Goal: Task Accomplishment & Management: Manage account settings

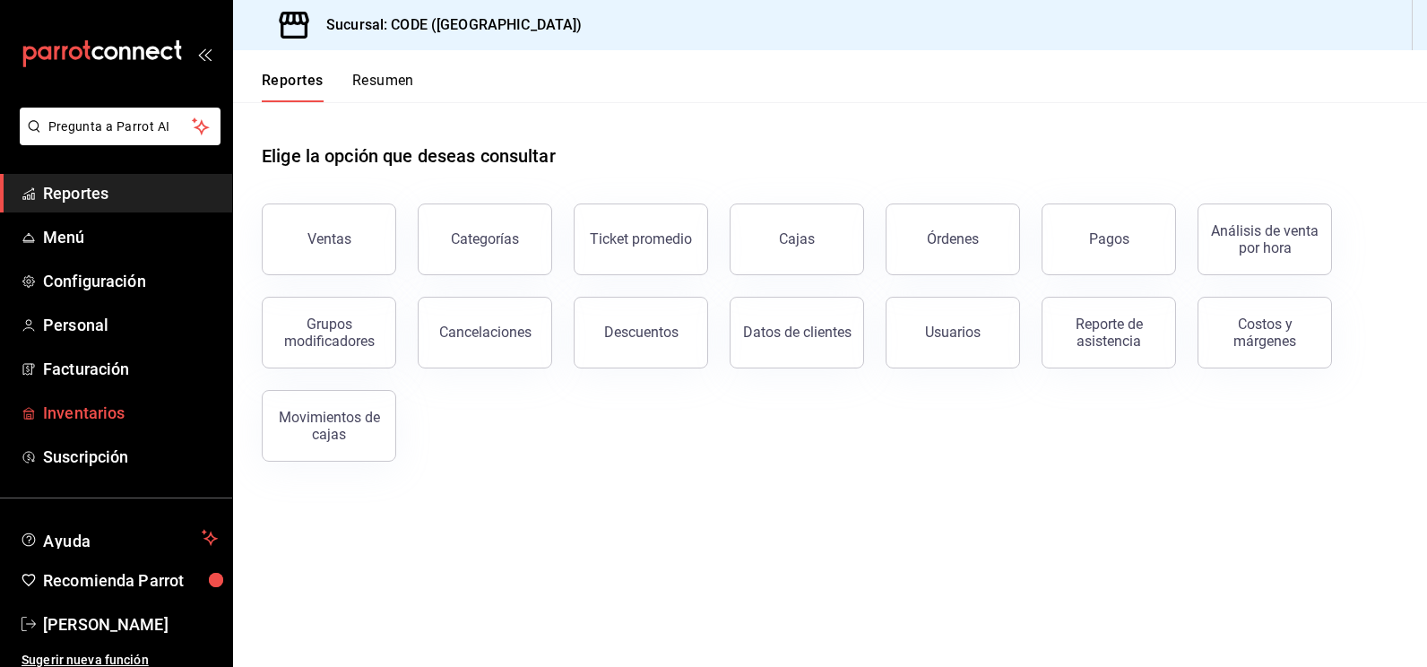
click at [109, 404] on span "Inventarios" at bounding box center [130, 413] width 175 height 24
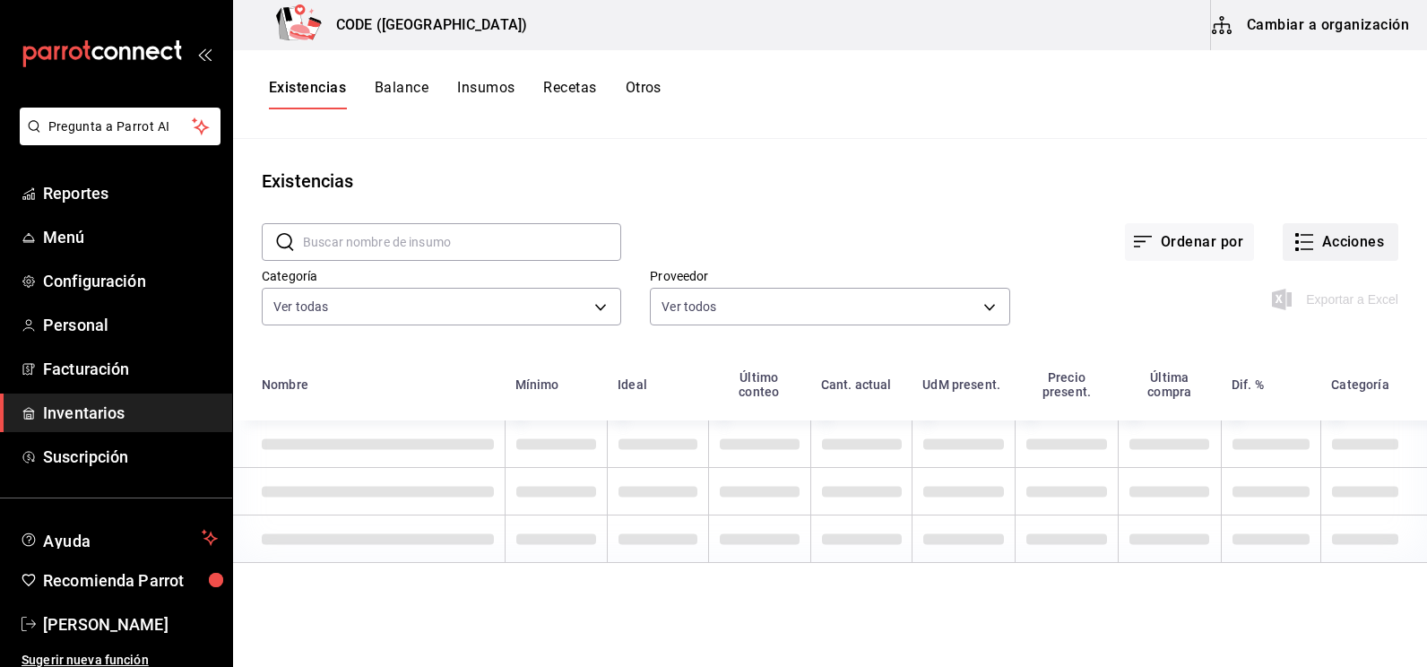
click at [1324, 239] on button "Acciones" at bounding box center [1341, 242] width 116 height 38
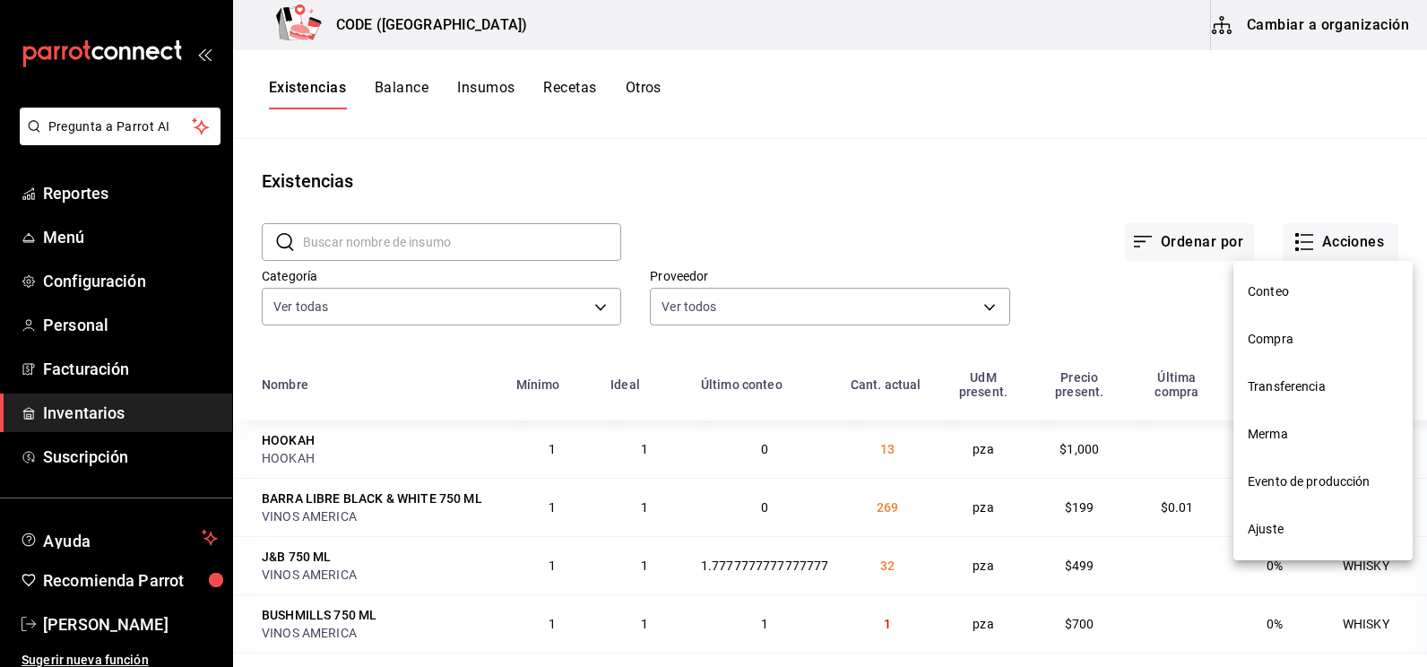
click at [1274, 353] on li "Compra" at bounding box center [1323, 340] width 179 height 48
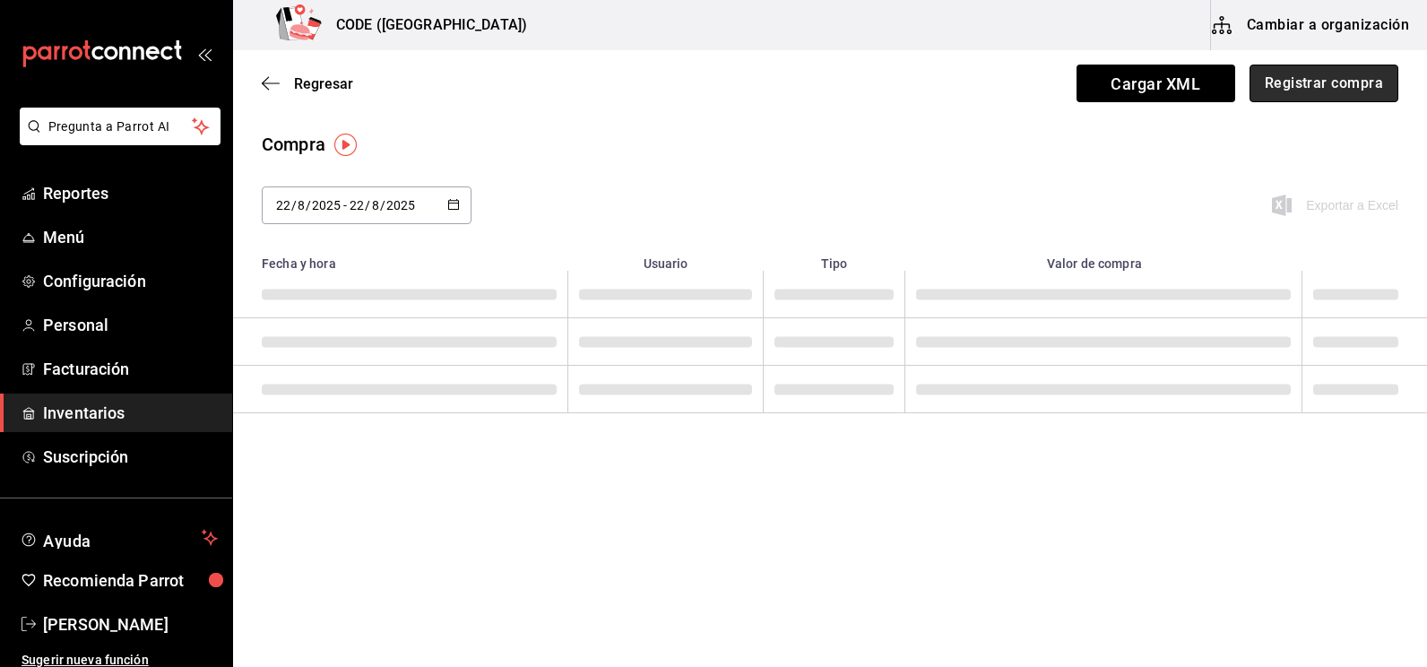
click at [1273, 86] on button "Registrar compra" at bounding box center [1324, 84] width 149 height 38
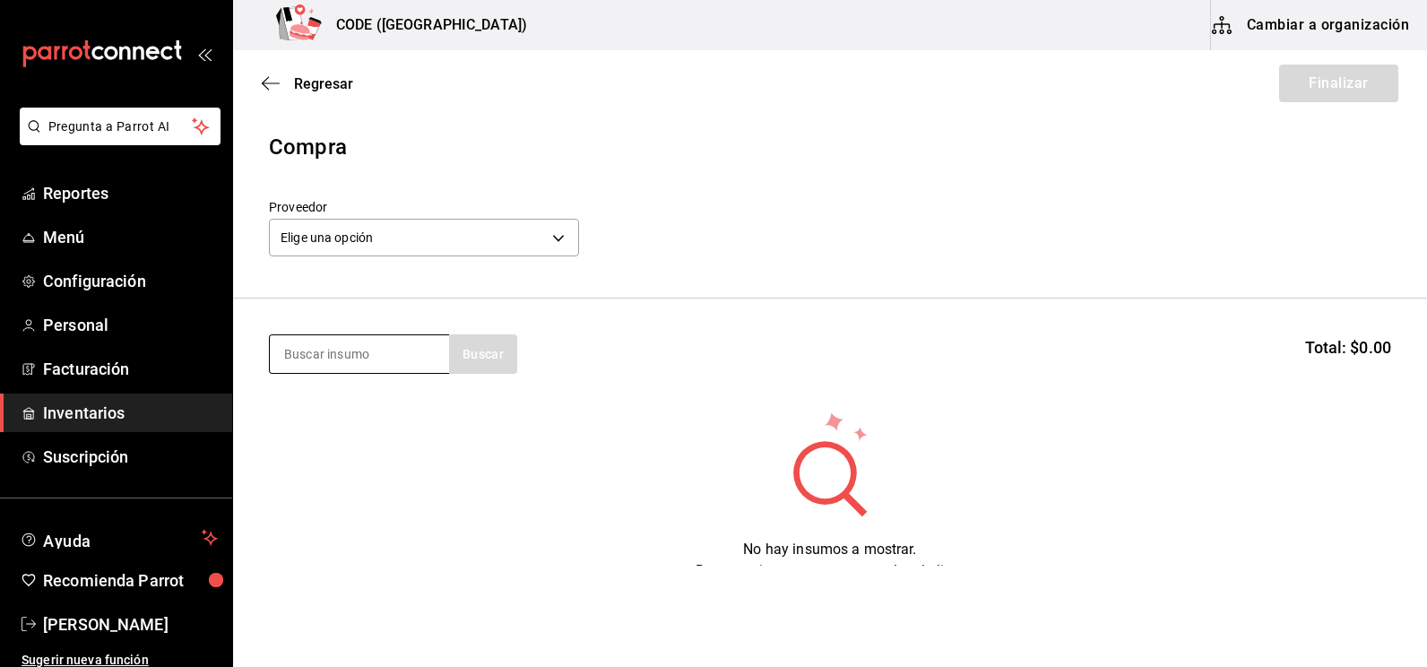
click at [407, 358] on input at bounding box center [359, 354] width 179 height 38
type input "CIGARR"
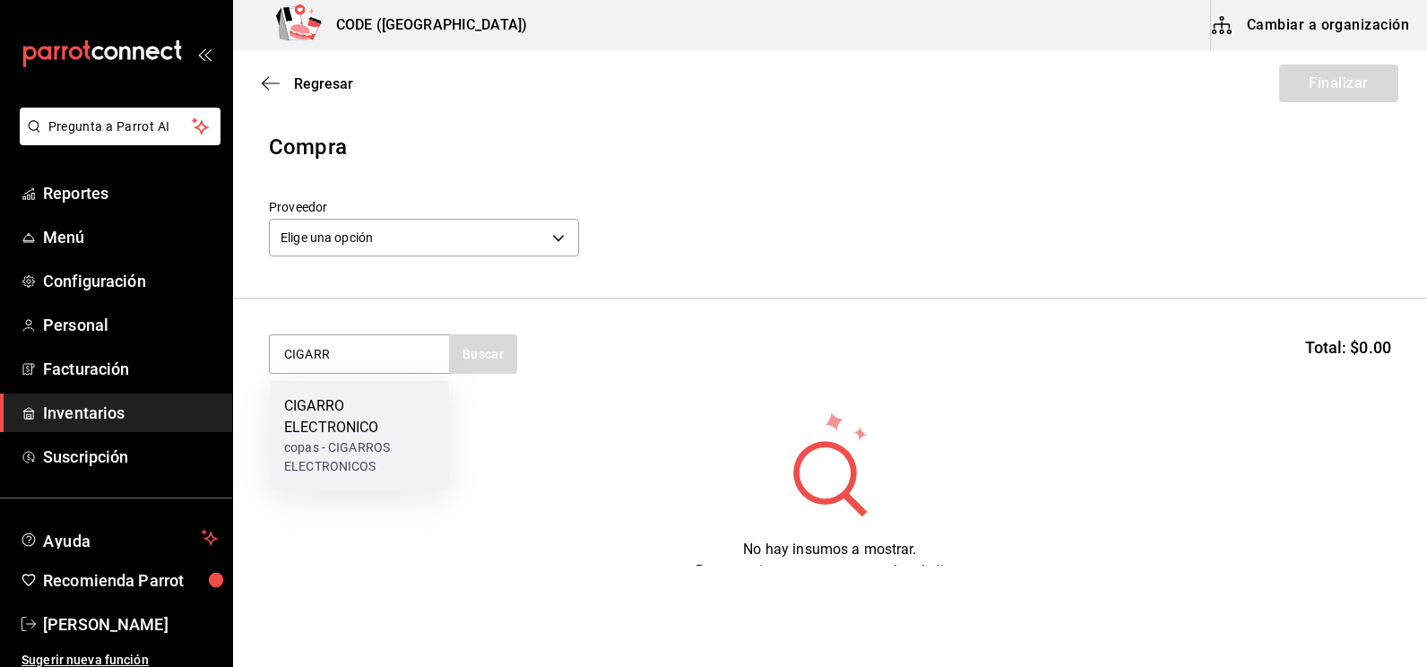
click at [345, 439] on div "copas - CIGARROS ELECTRONICOS" at bounding box center [359, 457] width 151 height 38
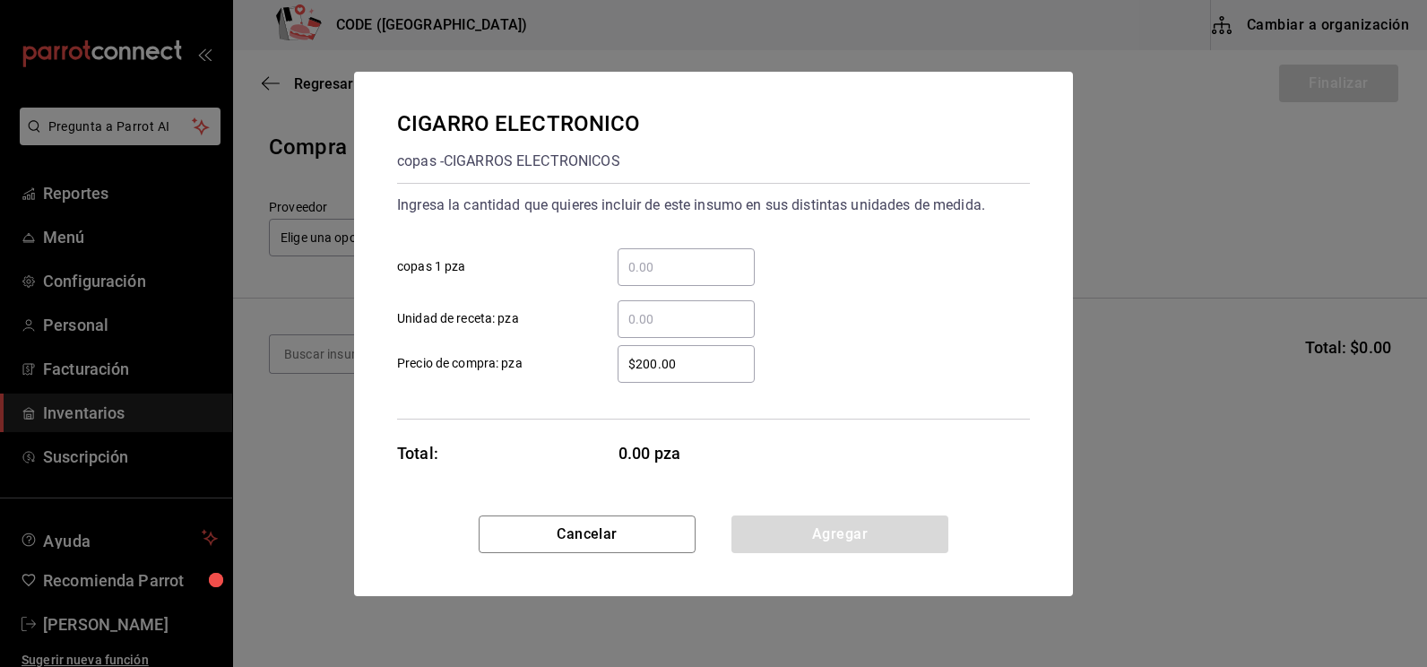
click at [654, 264] on input "​ copas 1 pza" at bounding box center [686, 267] width 137 height 22
type input "40"
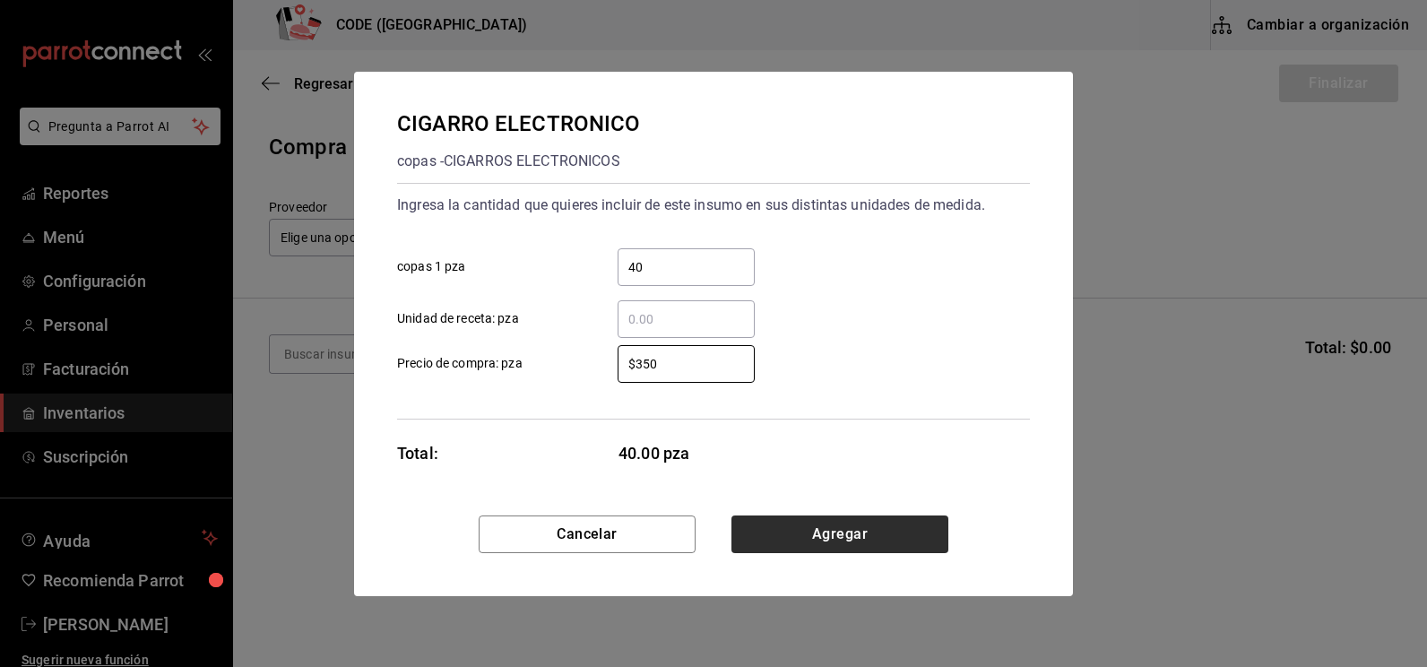
type input "$350"
click at [850, 541] on button "Agregar" at bounding box center [840, 534] width 217 height 38
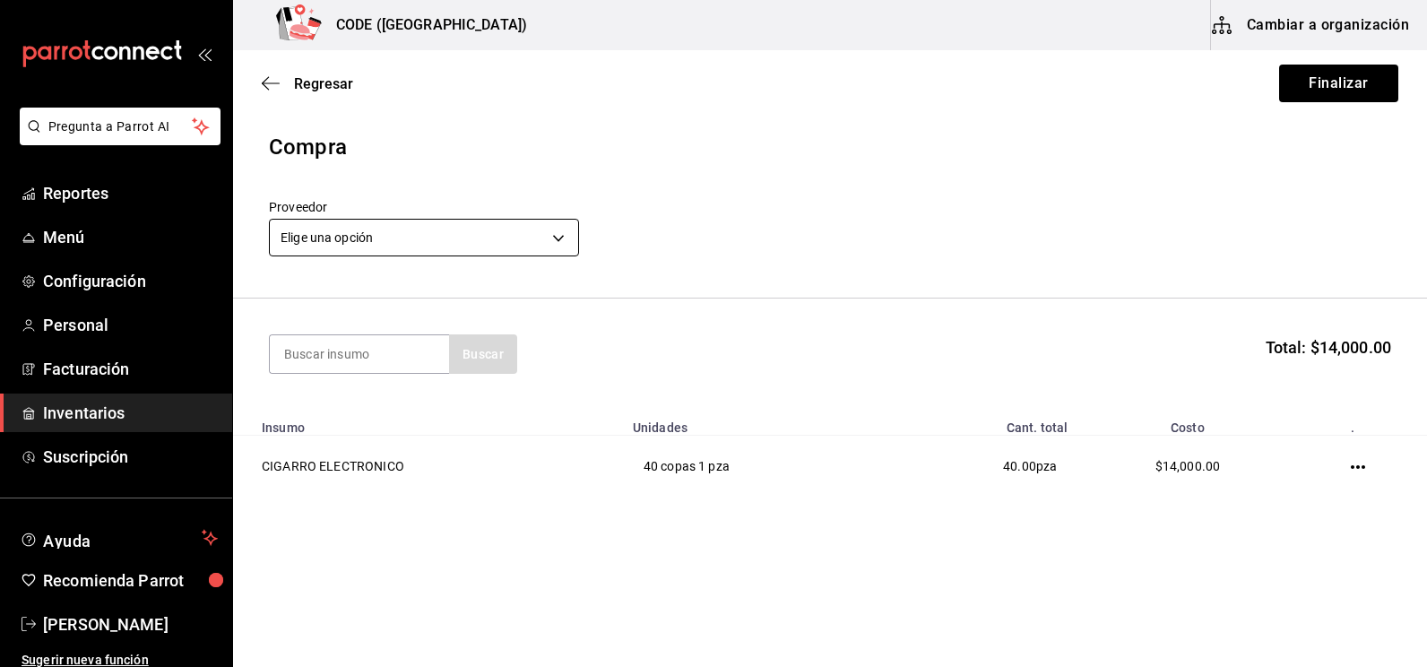
click at [325, 237] on body "Pregunta a Parrot AI Reportes Menú Configuración Personal Facturación Inventari…" at bounding box center [713, 283] width 1427 height 566
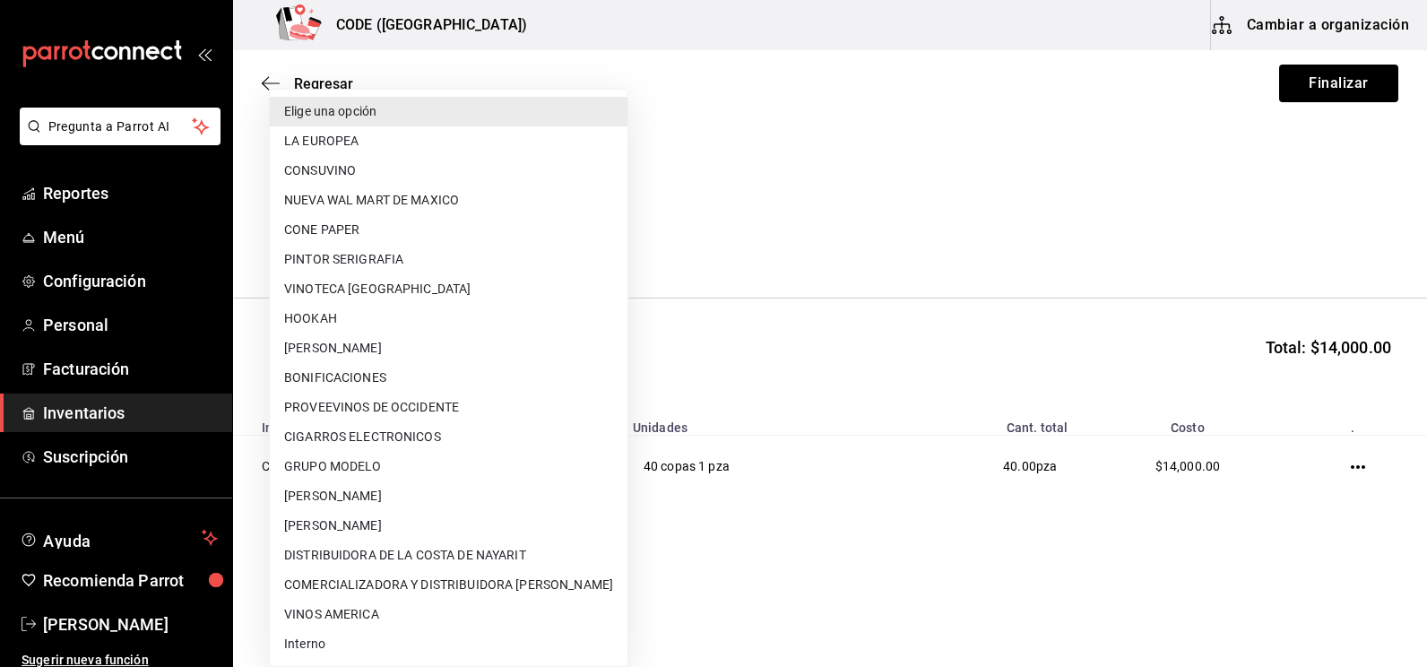
click at [349, 434] on li "CIGARROS ELECTRONICOS" at bounding box center [449, 437] width 358 height 30
type input "57afe9cc-35f8-4eb4-979c-1776dfcc0cca"
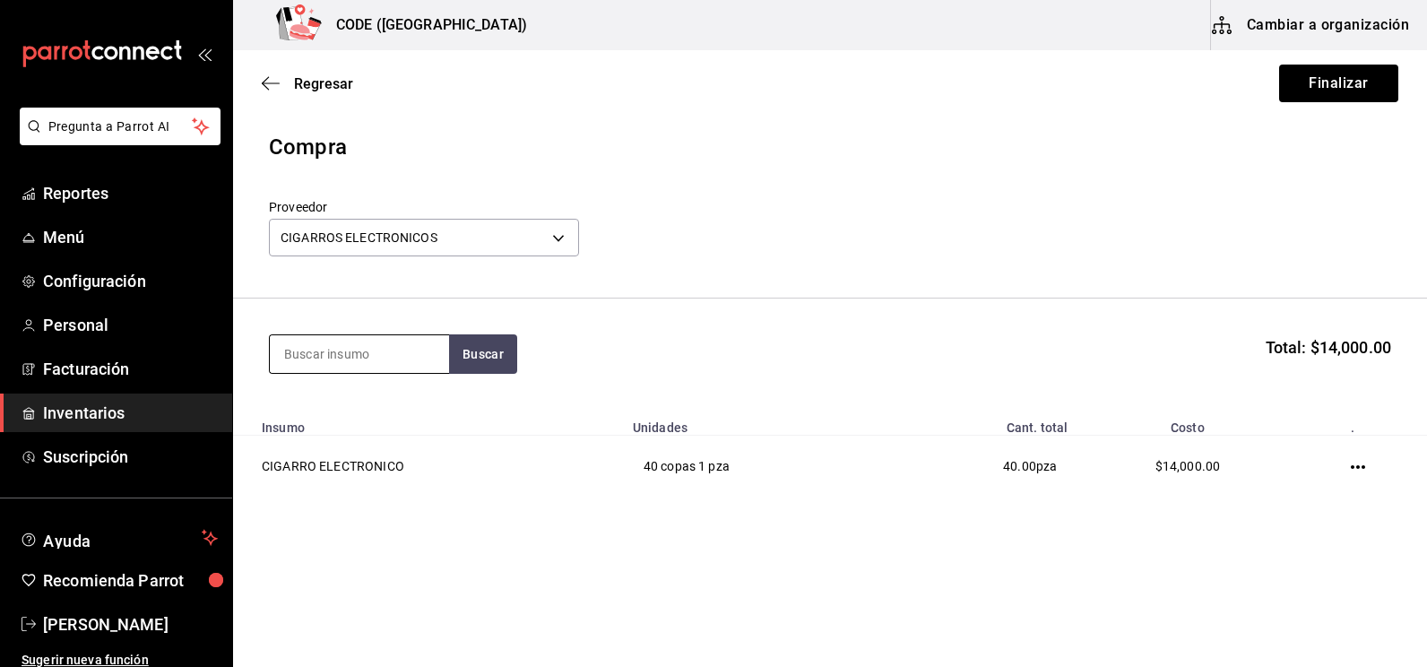
click at [350, 345] on input at bounding box center [359, 354] width 179 height 38
click at [1314, 74] on button "Finalizar" at bounding box center [1338, 84] width 119 height 38
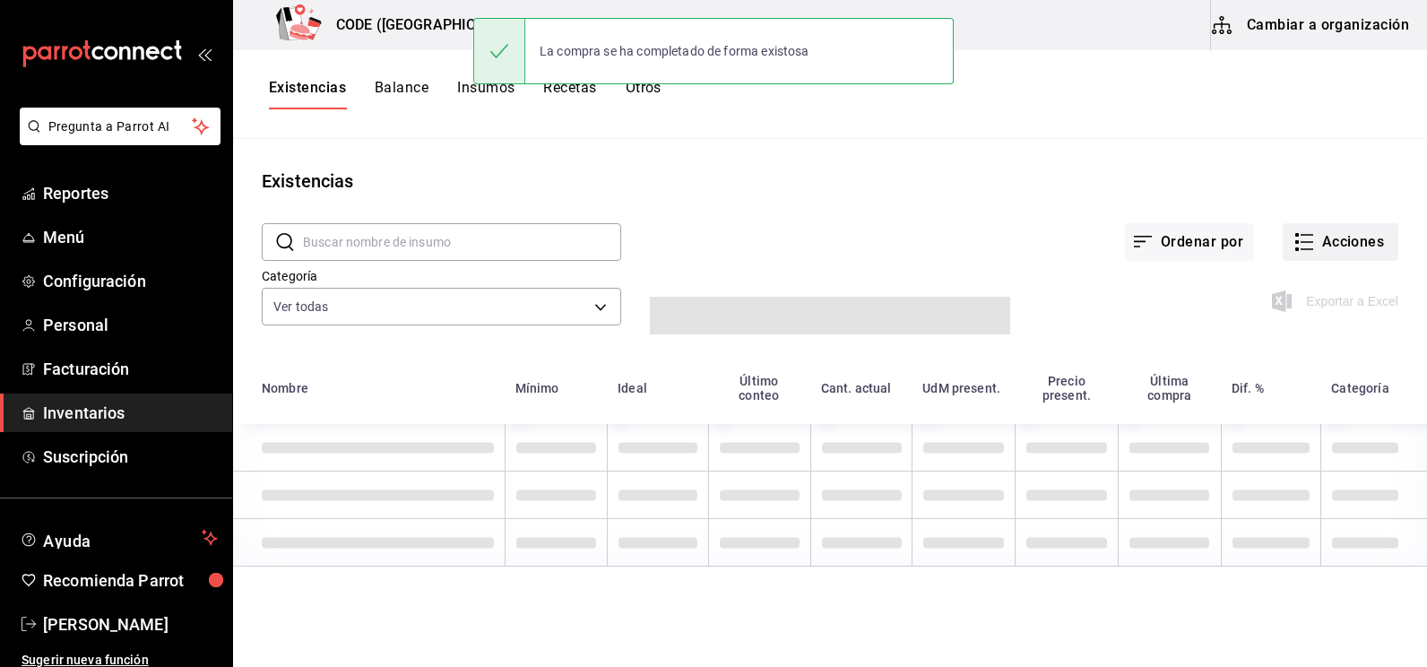
click at [1295, 248] on icon "button" at bounding box center [1305, 242] width 22 height 22
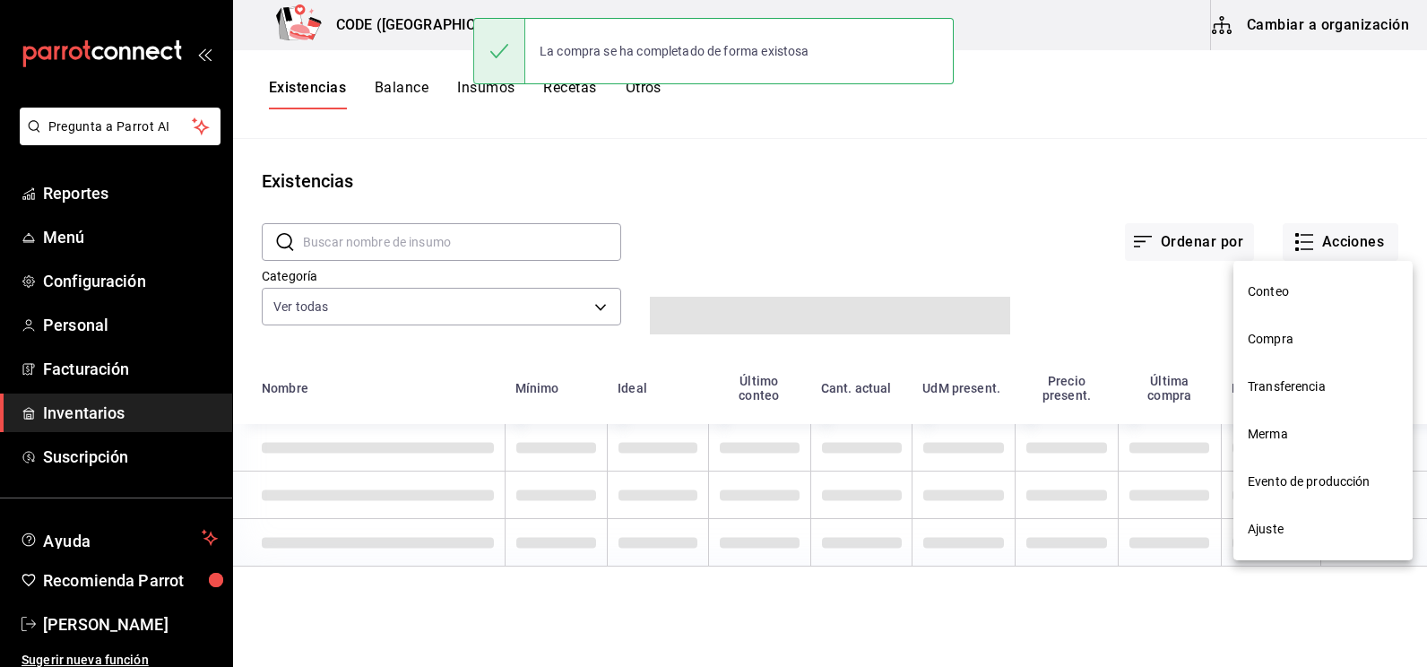
click at [1286, 336] on span "Compra" at bounding box center [1323, 339] width 151 height 19
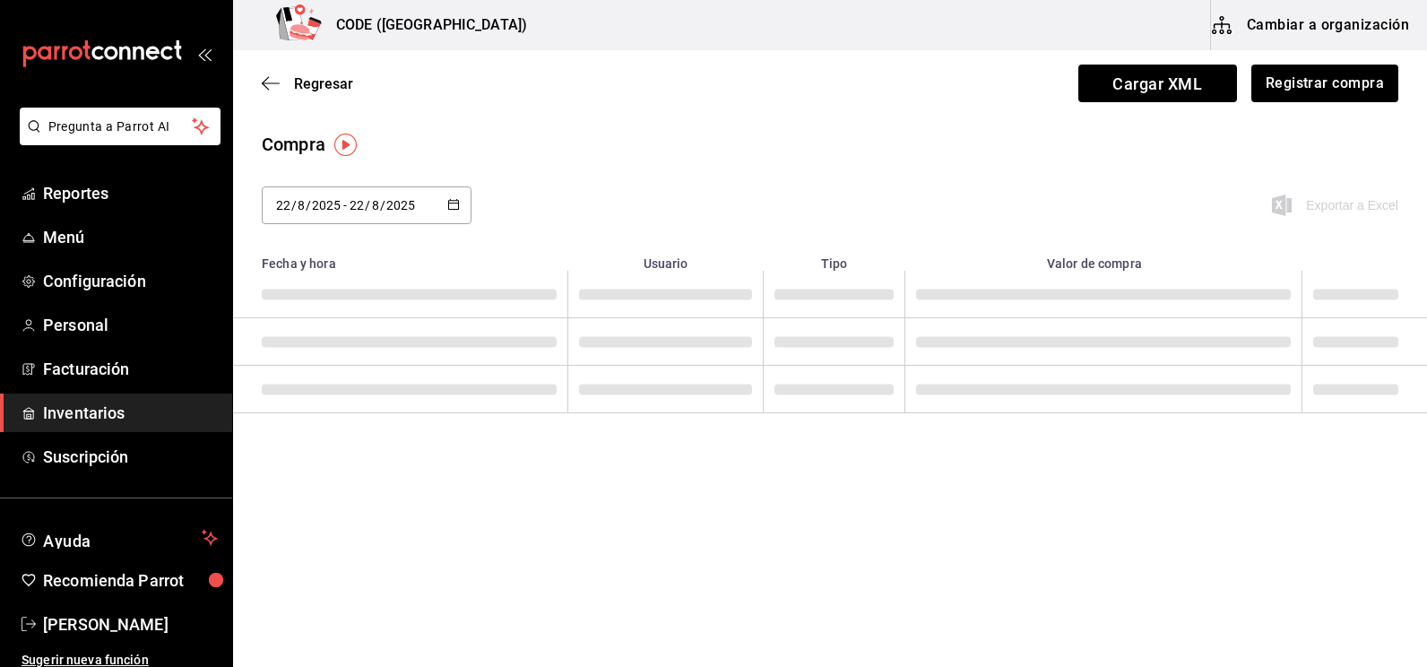
click at [1217, 175] on div "Compra [DATE] [DATE] - [DATE] [DATE] Exportar a Excel" at bounding box center [830, 188] width 1194 height 115
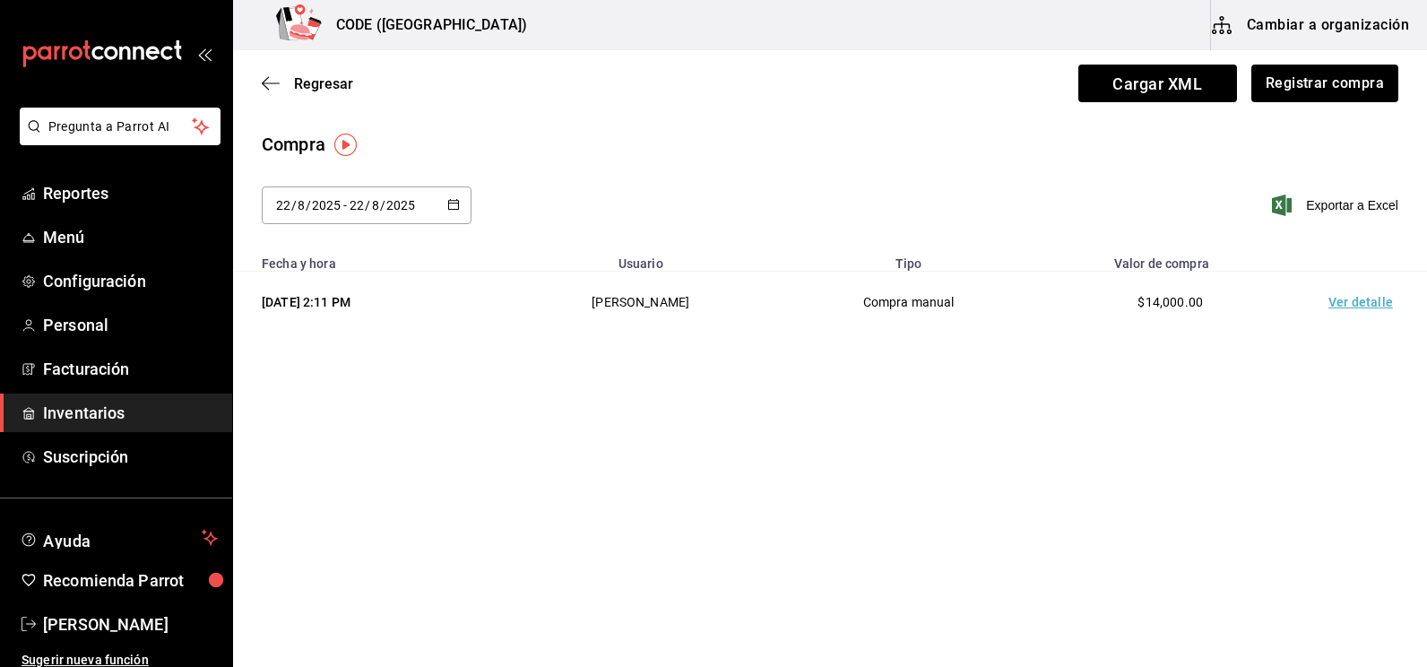
click at [1381, 302] on td "Ver detalle" at bounding box center [1365, 303] width 126 height 62
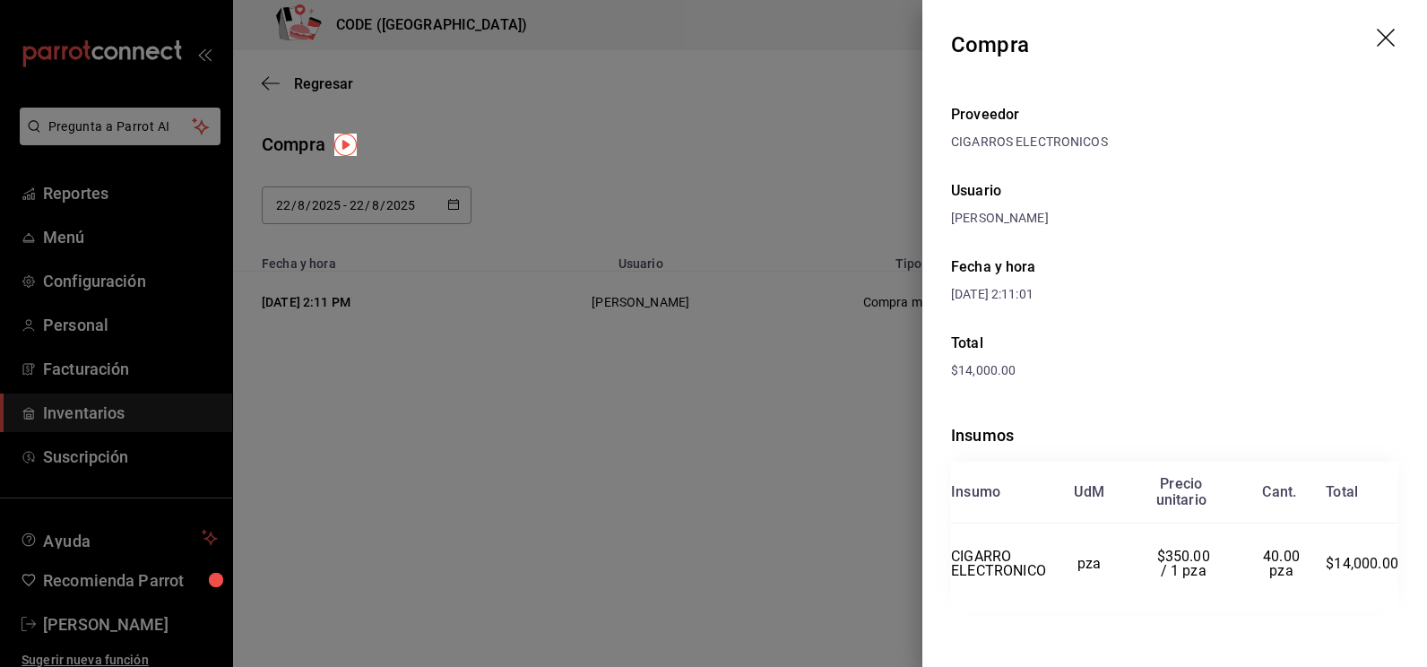
click at [1155, 389] on div "Proveedor CIGARROS ELECTRONICOS Usuario [PERSON_NAME] y hora [DATE] 2:11:01 Tot…" at bounding box center [1174, 379] width 505 height 579
click at [1167, 389] on div "Proveedor CIGARROS ELECTRONICOS Usuario [PERSON_NAME] y hora [DATE] 2:11:01 Tot…" at bounding box center [1174, 379] width 505 height 579
click at [723, 148] on div at bounding box center [713, 333] width 1427 height 667
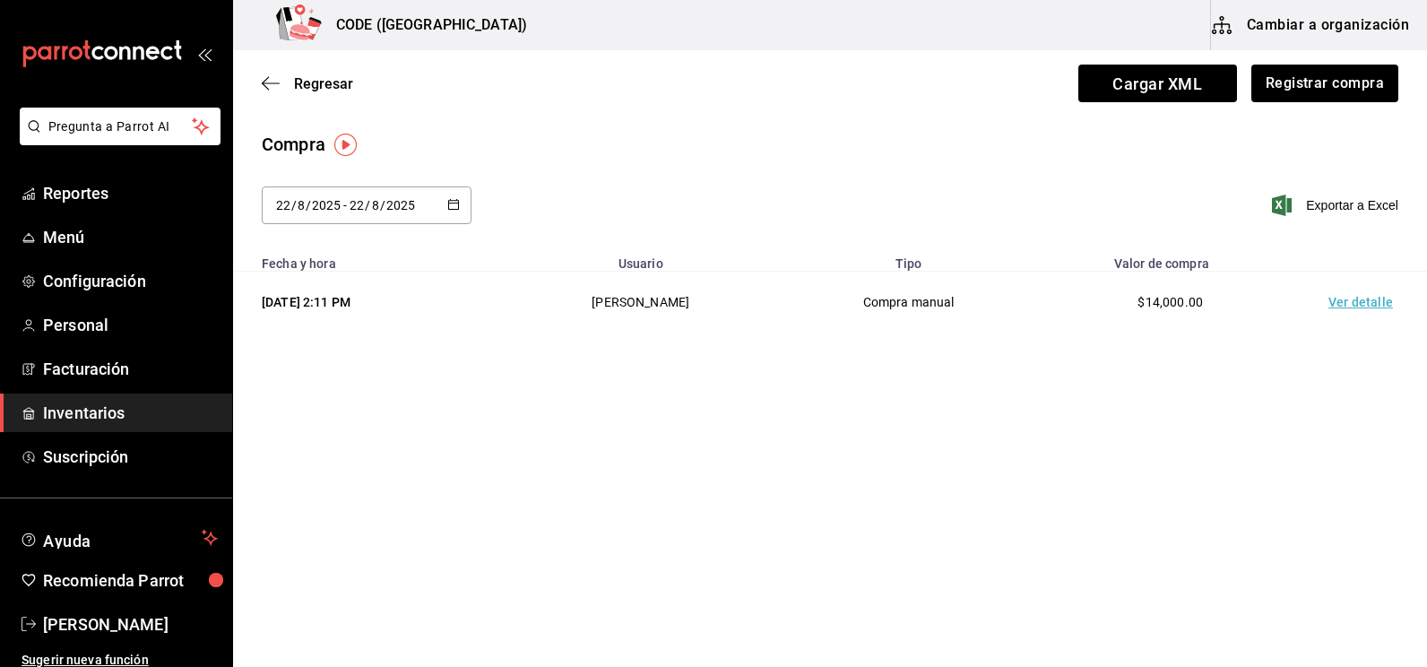
click at [156, 413] on span "Inventarios" at bounding box center [130, 413] width 175 height 24
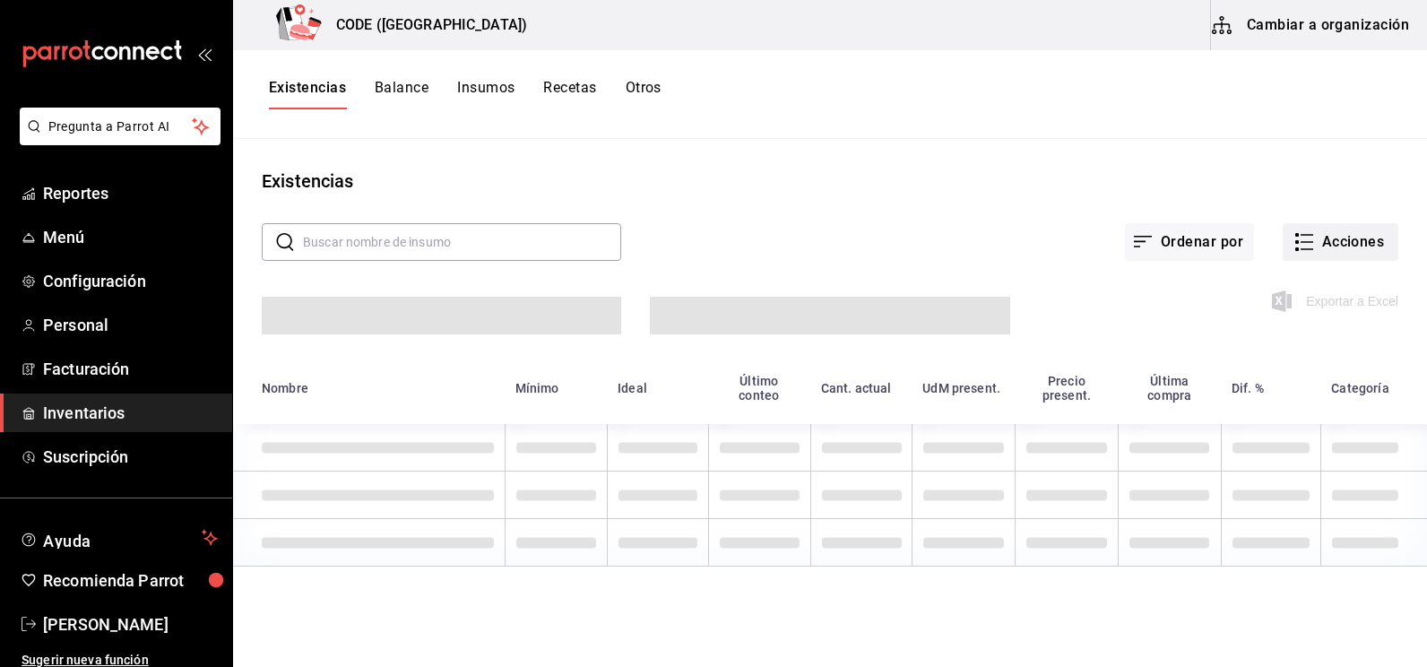
click at [1309, 242] on button "Acciones" at bounding box center [1341, 242] width 116 height 38
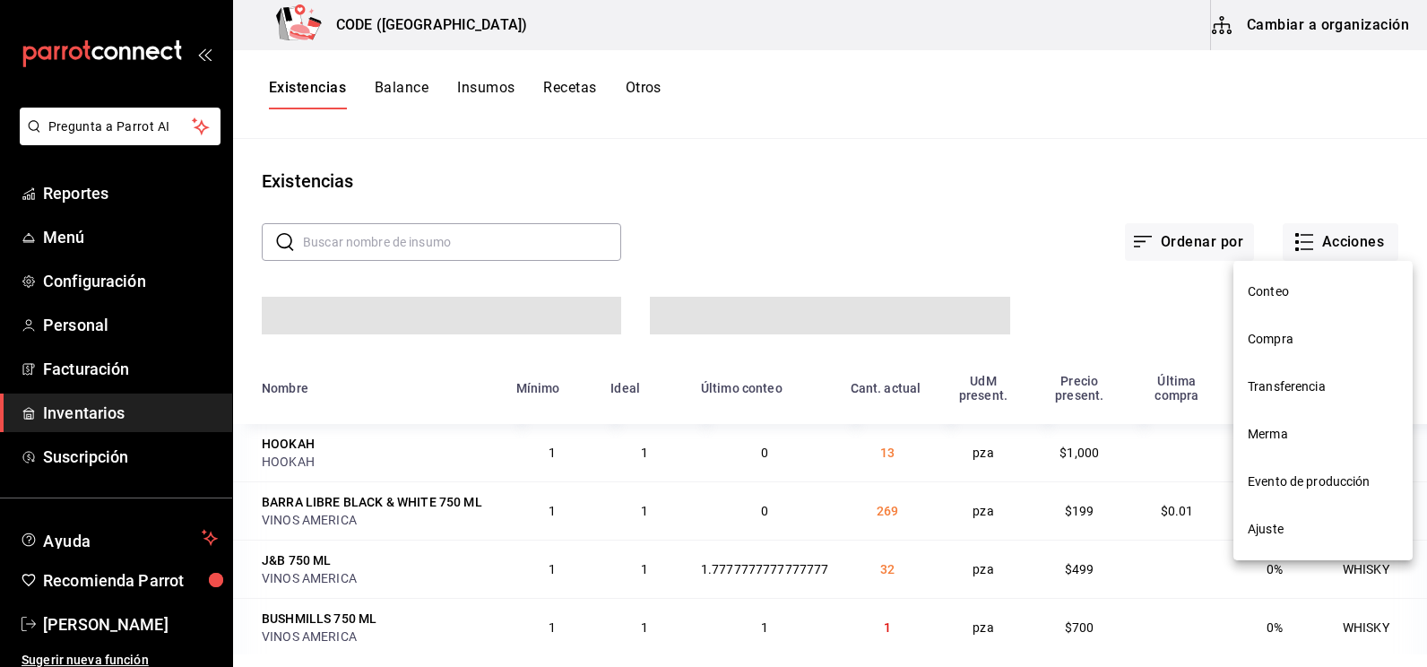
click at [1141, 296] on div at bounding box center [713, 333] width 1427 height 667
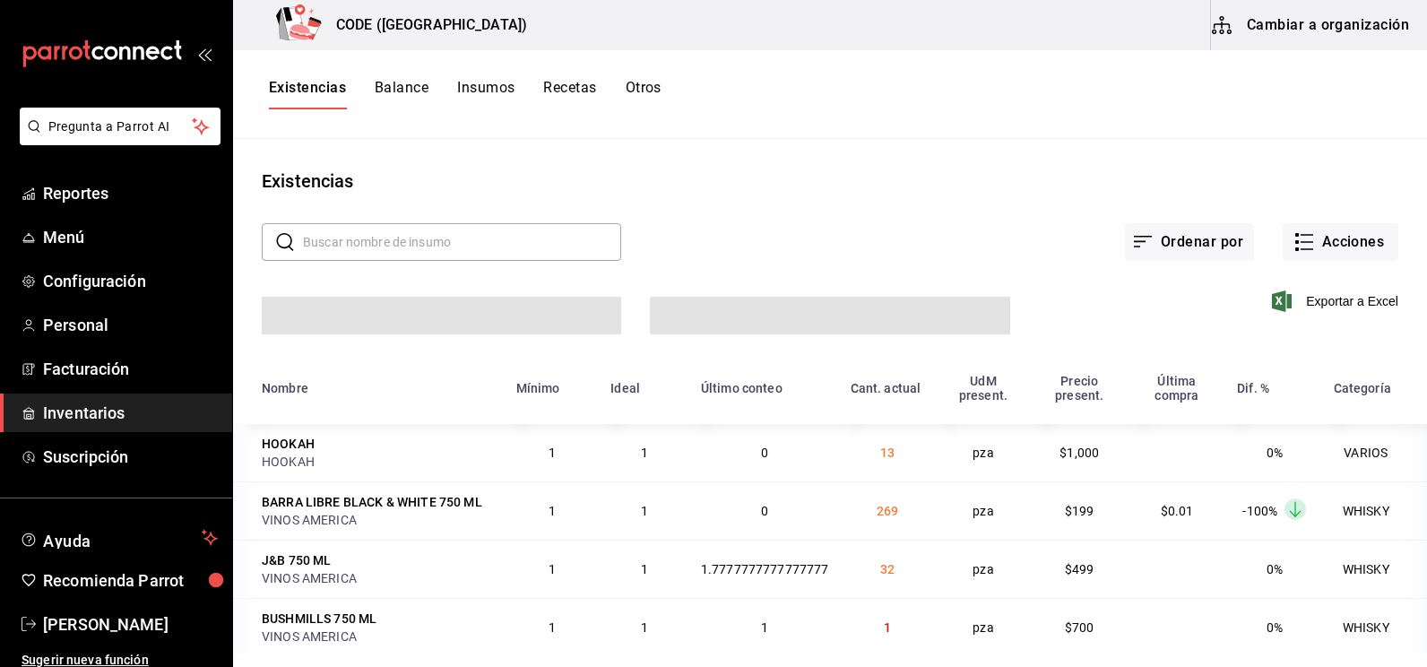
click at [1321, 308] on span "Exportar a Excel" at bounding box center [1337, 301] width 123 height 22
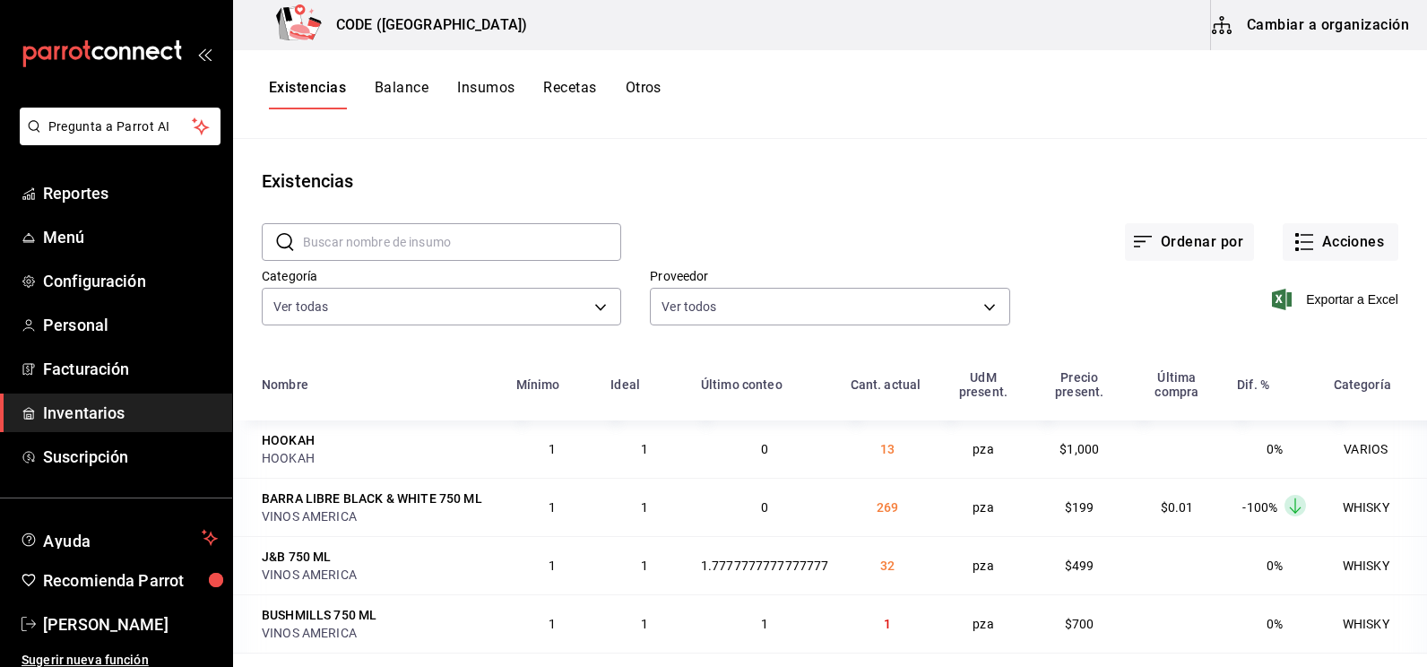
click at [687, 221] on div "Ordenar por Acciones" at bounding box center [1009, 228] width 777 height 66
click at [594, 170] on div "Existencias" at bounding box center [830, 181] width 1194 height 27
click at [890, 230] on div "Ordenar por Acciones" at bounding box center [1009, 228] width 777 height 66
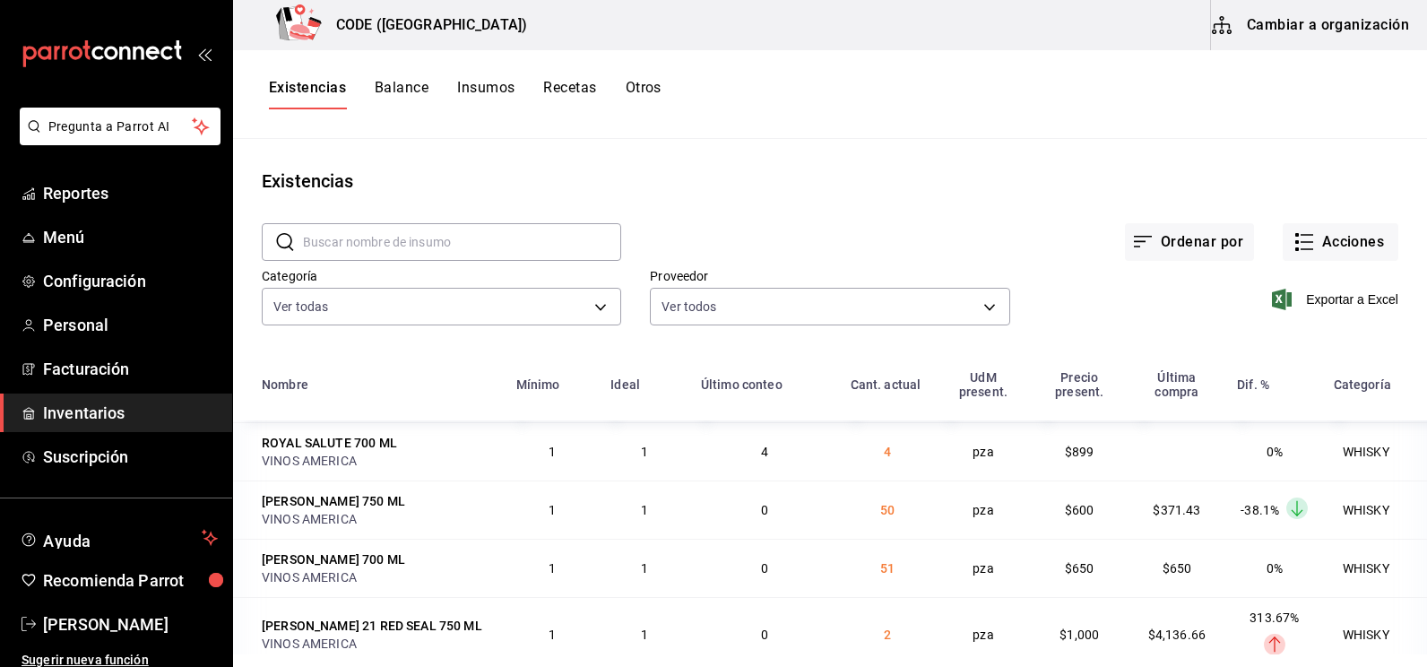
scroll to position [448, 0]
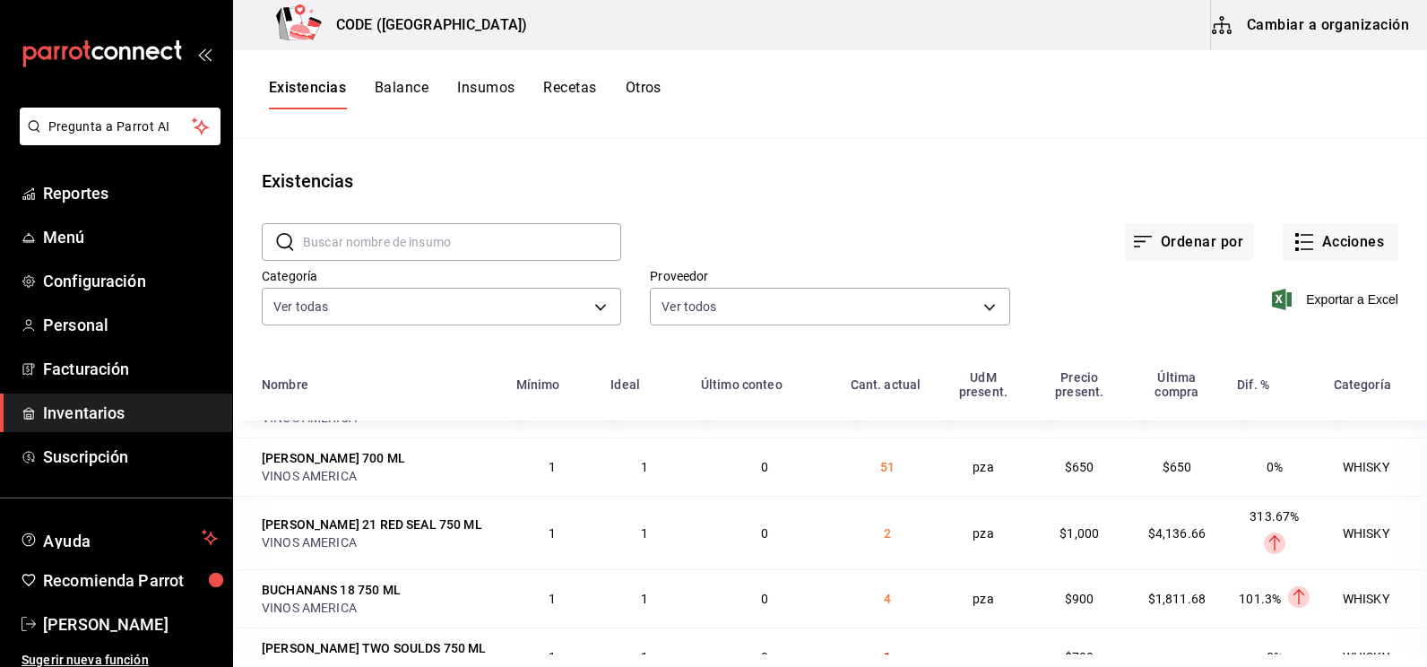
click at [1264, 545] on ellipse at bounding box center [1275, 544] width 22 height 22
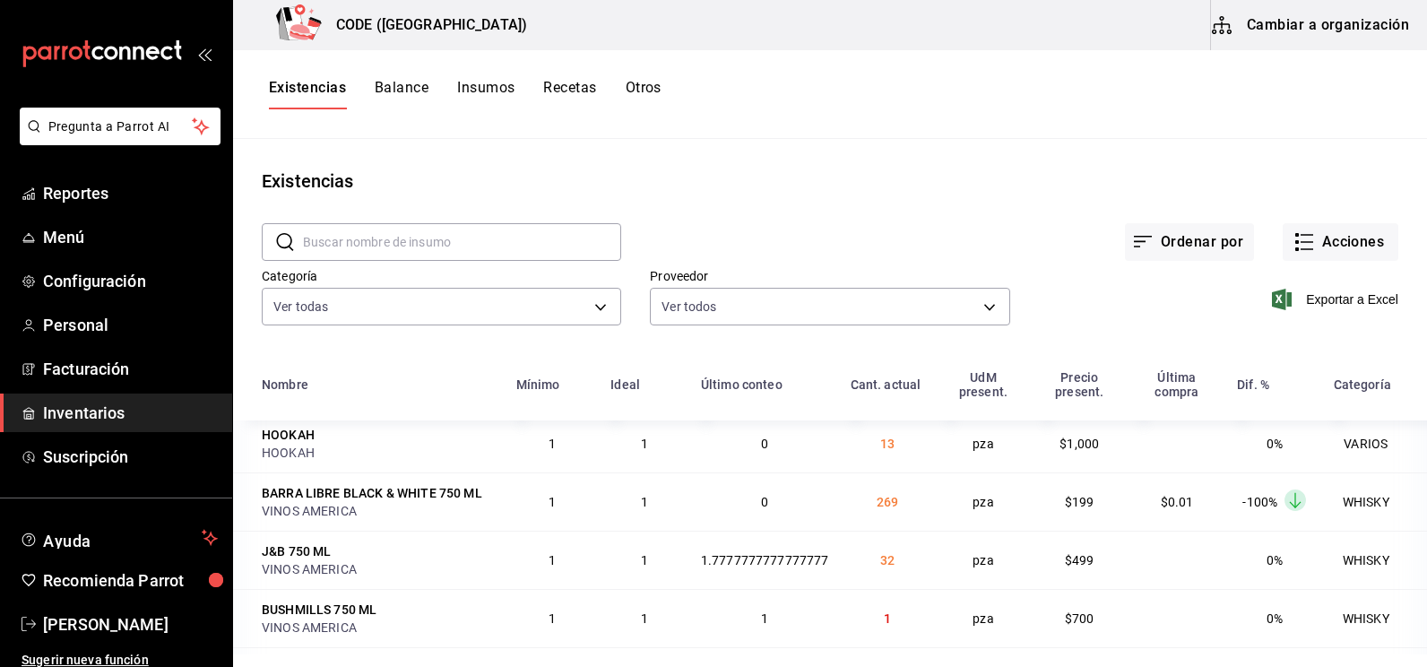
scroll to position [0, 0]
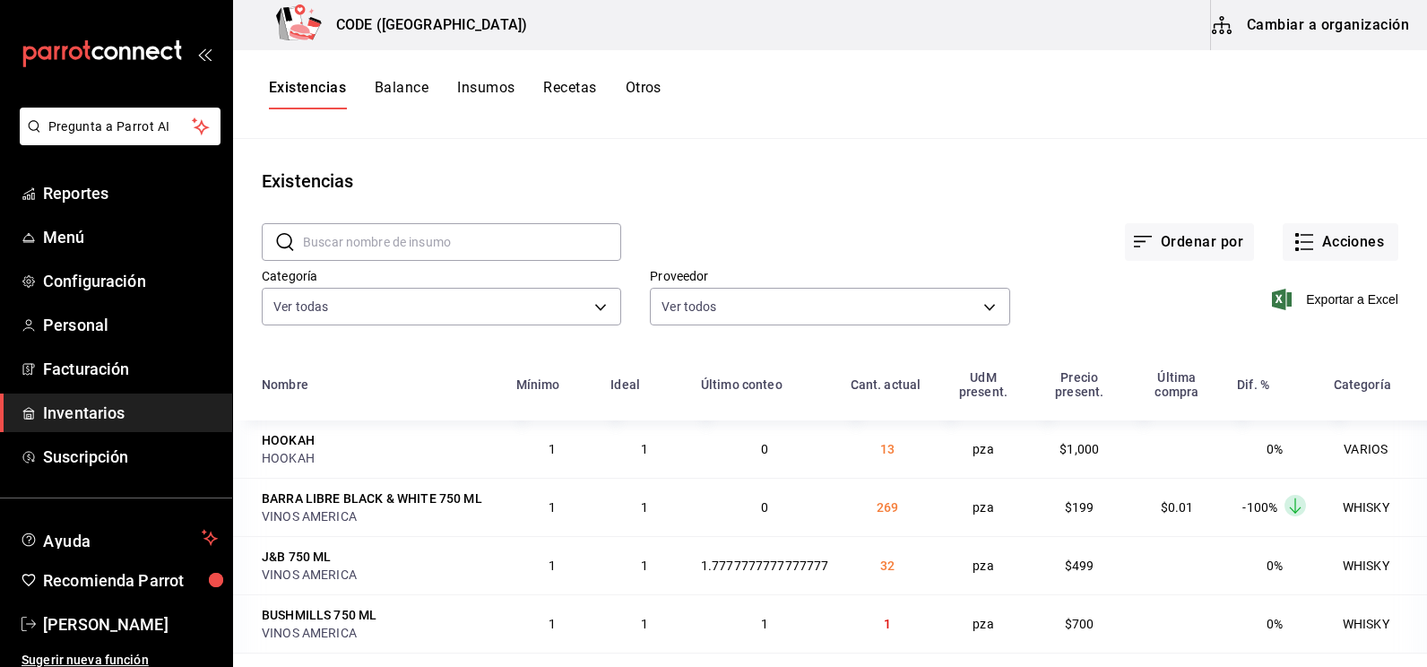
click at [782, 191] on div "Existencias" at bounding box center [830, 181] width 1194 height 27
click at [902, 216] on div "Ordenar por Acciones" at bounding box center [1009, 228] width 777 height 66
